Goal: Navigation & Orientation: Find specific page/section

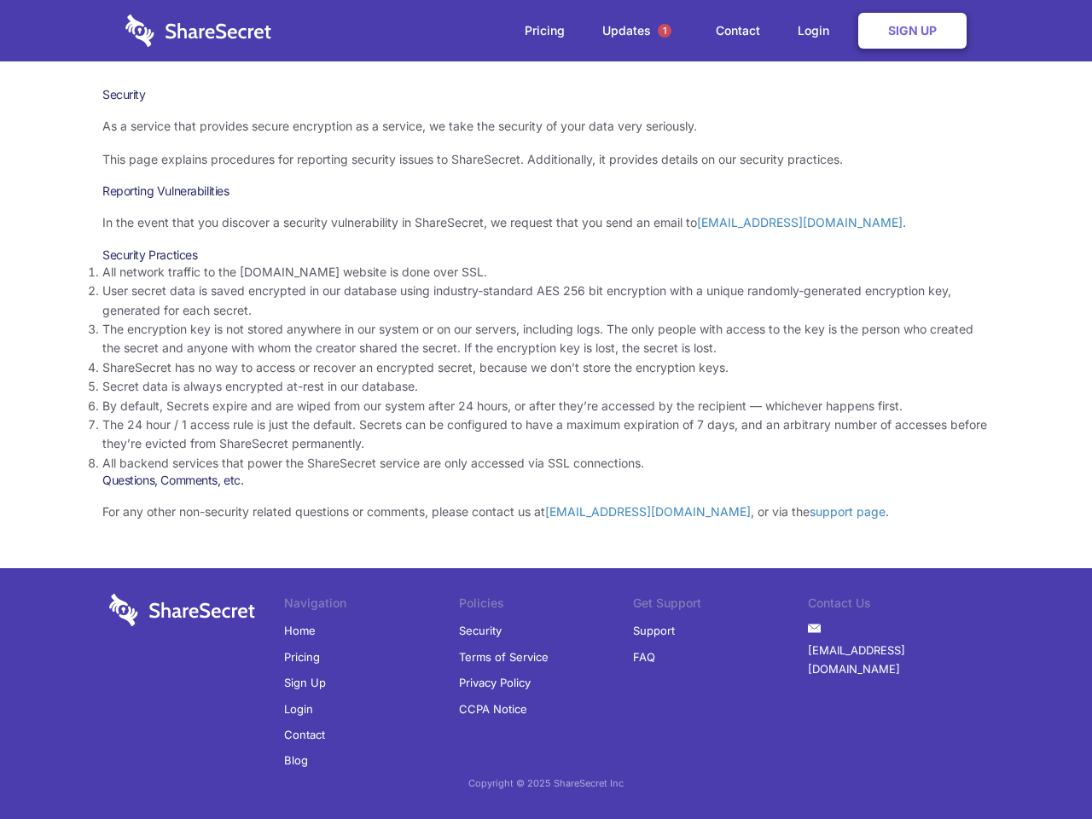
click at [546, 410] on li "By default, Secrets expire and are wiped from our system after 24 hours, or aft…" at bounding box center [545, 406] width 887 height 19
click at [665, 31] on span "1" at bounding box center [665, 31] width 14 height 14
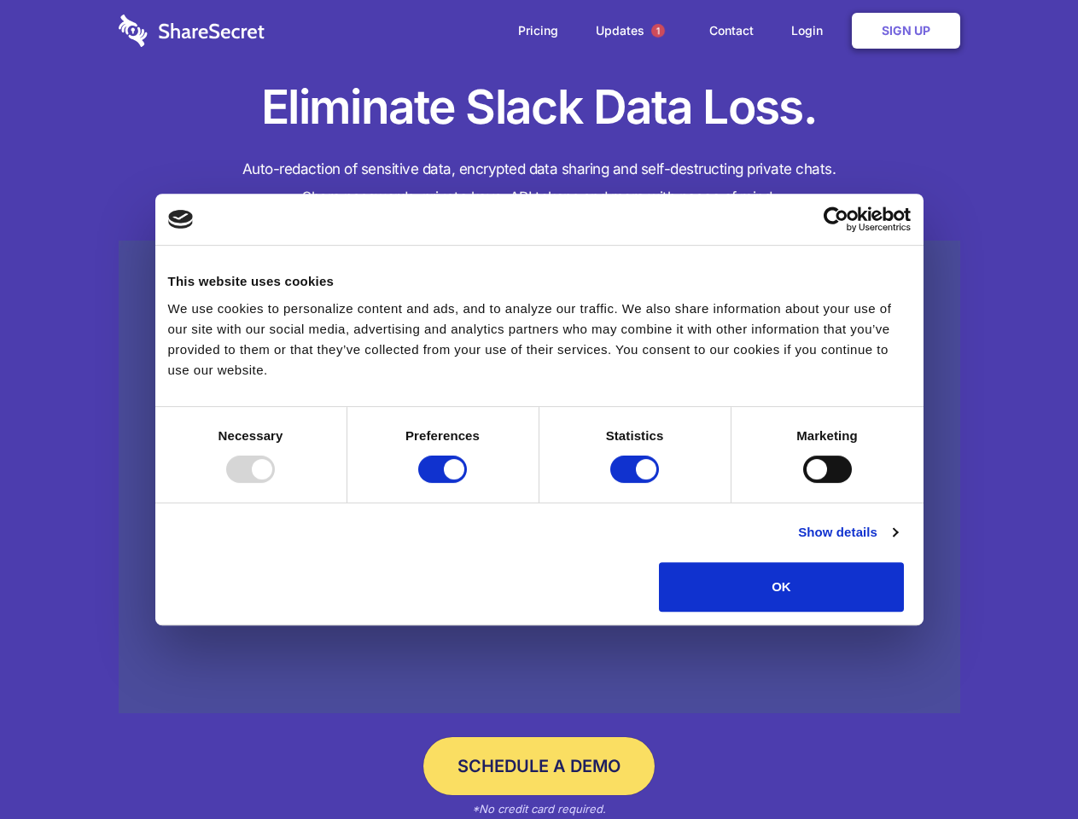
click at [275, 483] on div at bounding box center [250, 469] width 49 height 27
click at [467, 483] on input "Preferences" at bounding box center [442, 469] width 49 height 27
checkbox input "false"
click at [637, 483] on input "Statistics" at bounding box center [634, 469] width 49 height 27
checkbox input "false"
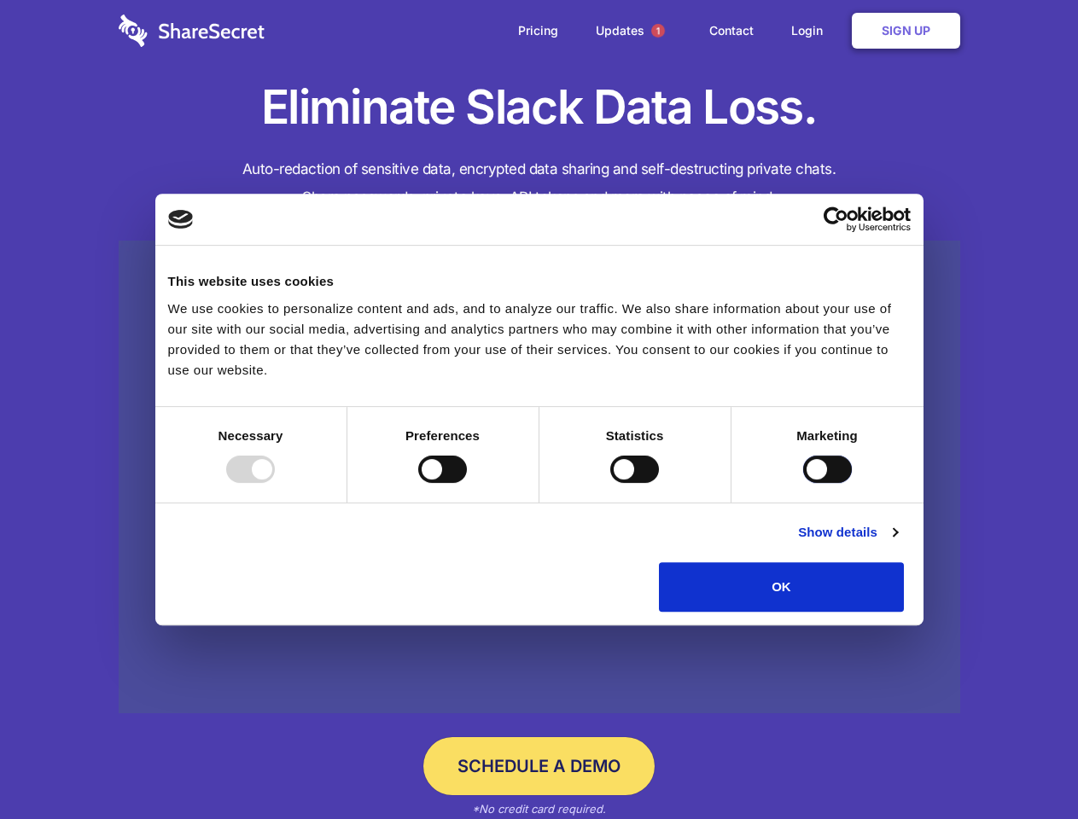
click at [803, 483] on input "Marketing" at bounding box center [827, 469] width 49 height 27
checkbox input "true"
click at [897, 543] on link "Show details" at bounding box center [847, 532] width 99 height 20
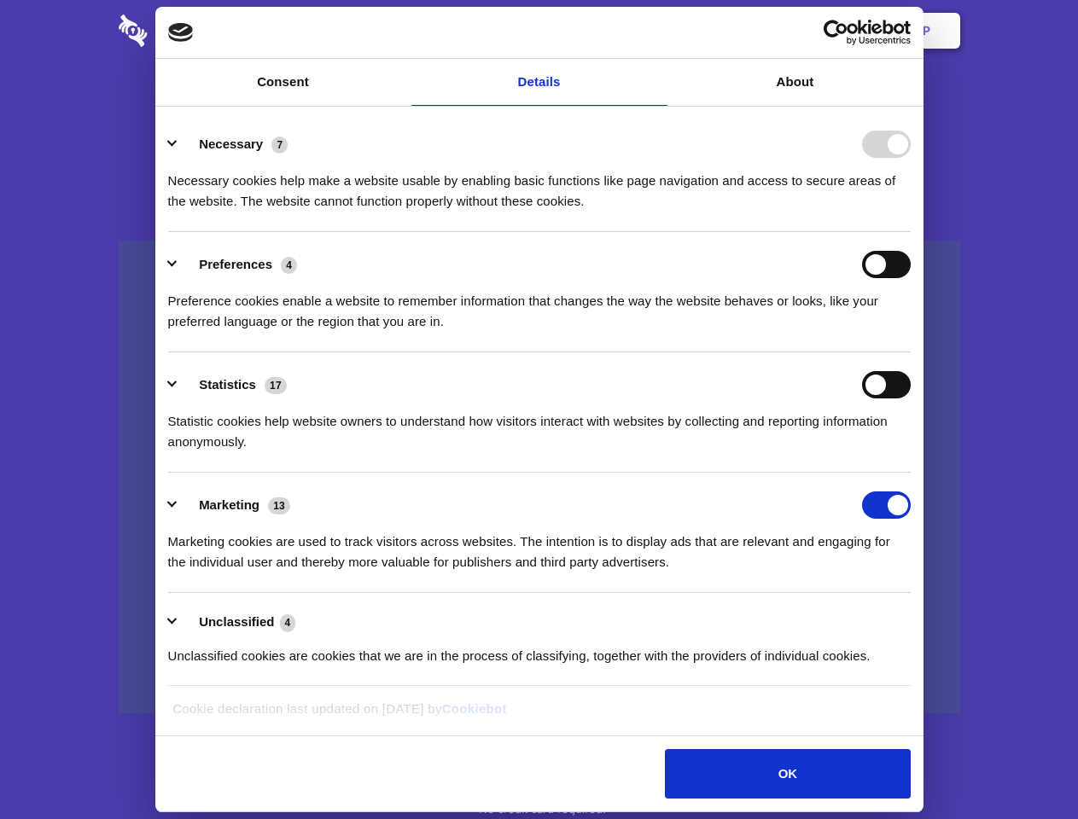
click at [910, 232] on li "Necessary 7 Necessary cookies help make a website usable by enabling basic func…" at bounding box center [539, 172] width 742 height 120
click at [657, 31] on span "1" at bounding box center [658, 31] width 14 height 14
